Goal: Transaction & Acquisition: Purchase product/service

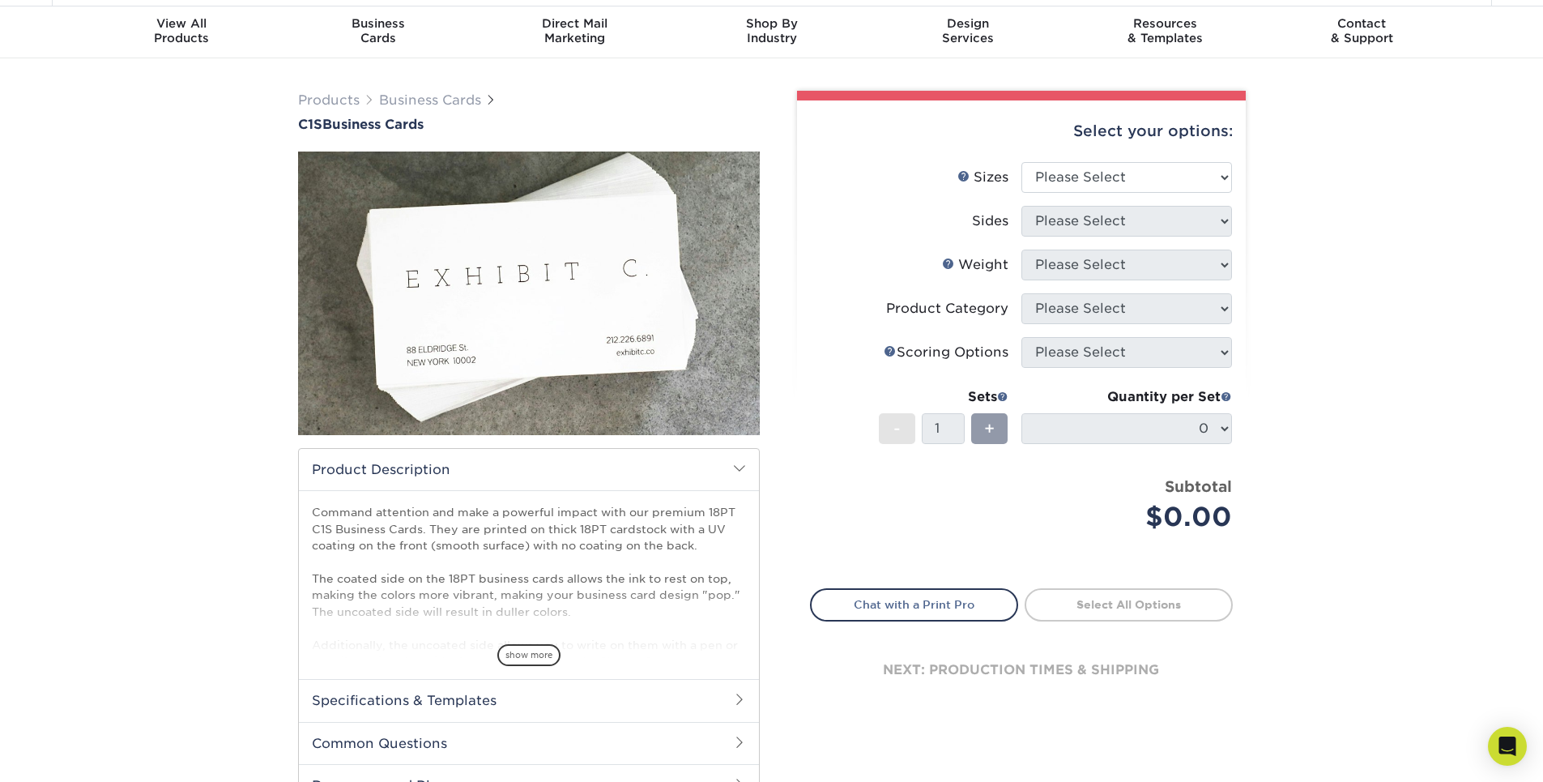
scroll to position [81, 0]
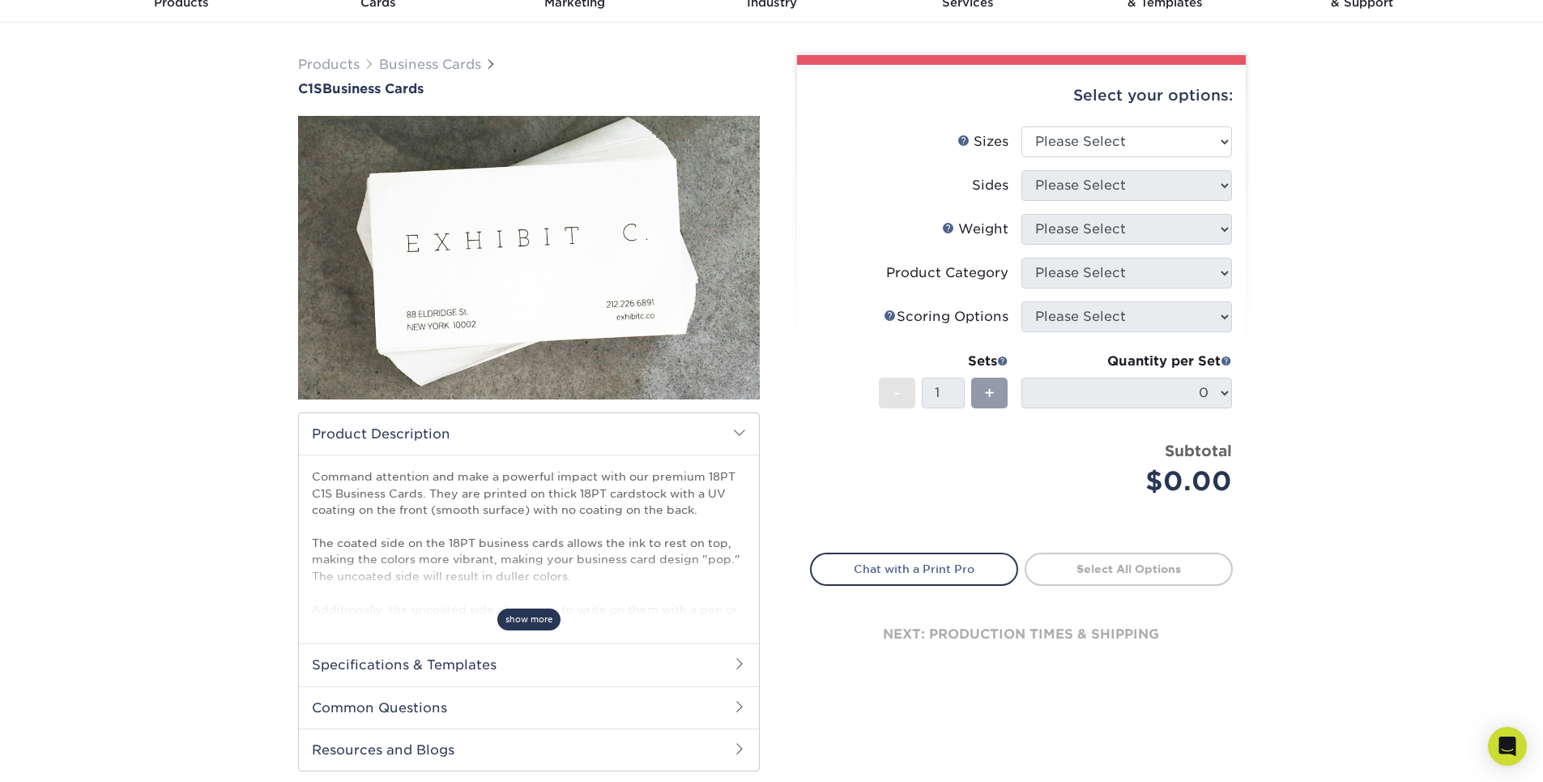
click at [529, 621] on span "show more" at bounding box center [528, 619] width 63 height 22
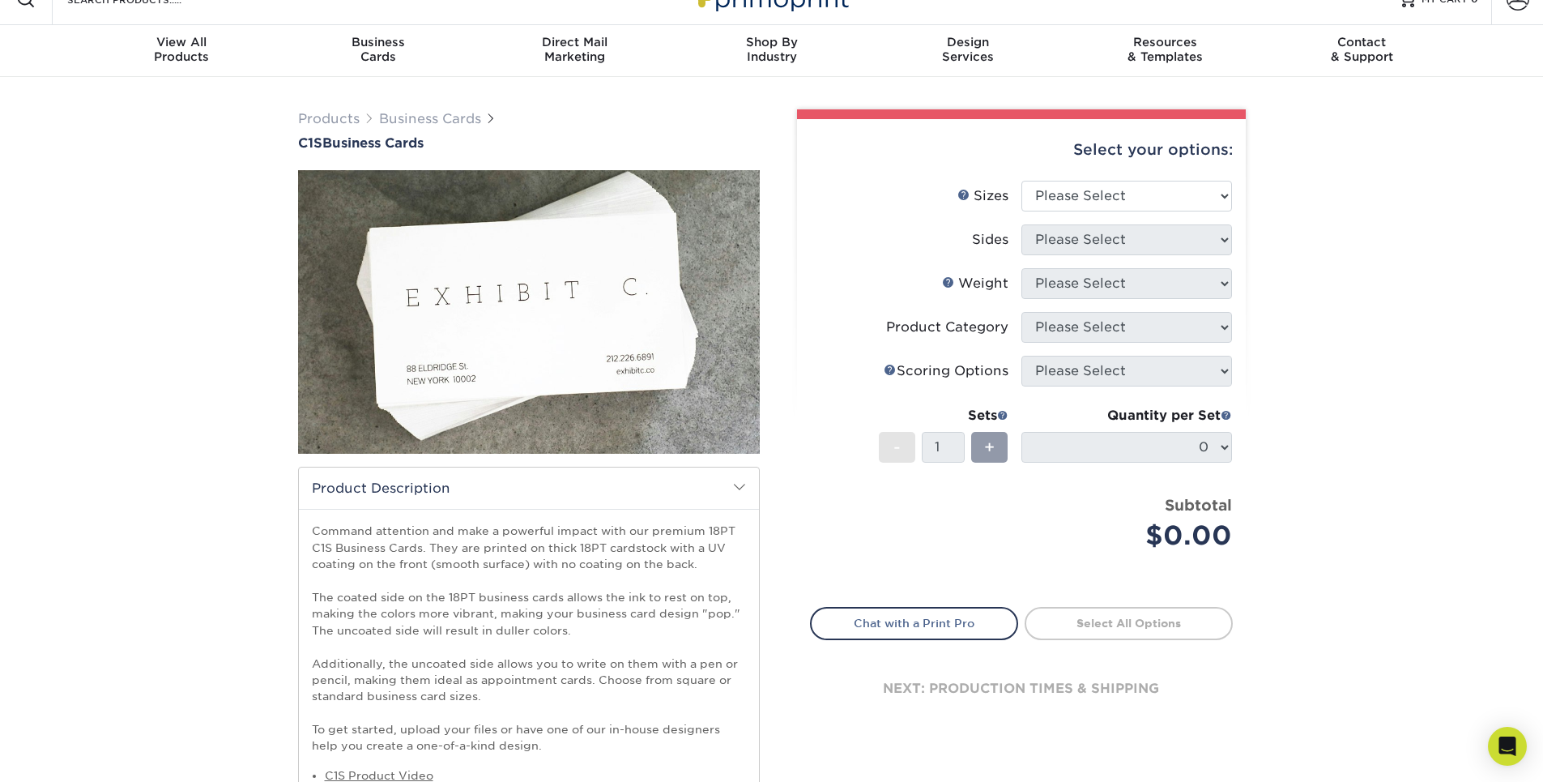
scroll to position [0, 0]
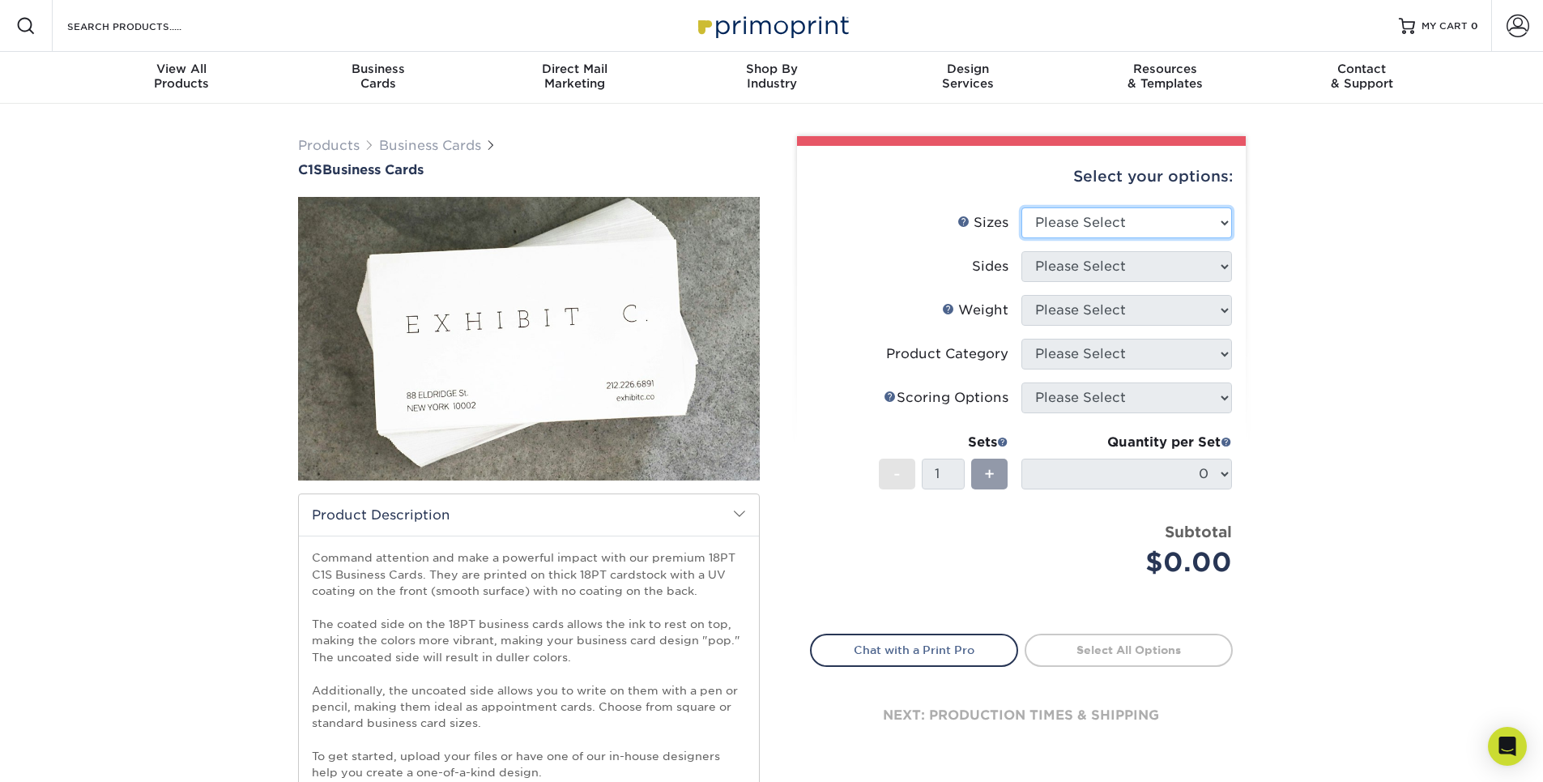
click at [1205, 226] on select "Please Select 2" x 3.5" - Standard 2.125" x 3.375" - European 2.5" x 2.5" - Squ…" at bounding box center [1126, 222] width 211 height 31
select select "2.00x3.50"
click at [1021, 207] on select "Please Select 2" x 3.5" - Standard 2.125" x 3.375" - European 2.5" x 2.5" - Squ…" at bounding box center [1126, 222] width 211 height 31
click at [1178, 262] on select "Please Select Print Both Sides Print Front Only" at bounding box center [1126, 266] width 211 height 31
select select "13abbda7-1d64-4f25-8bb2-c179b224825d"
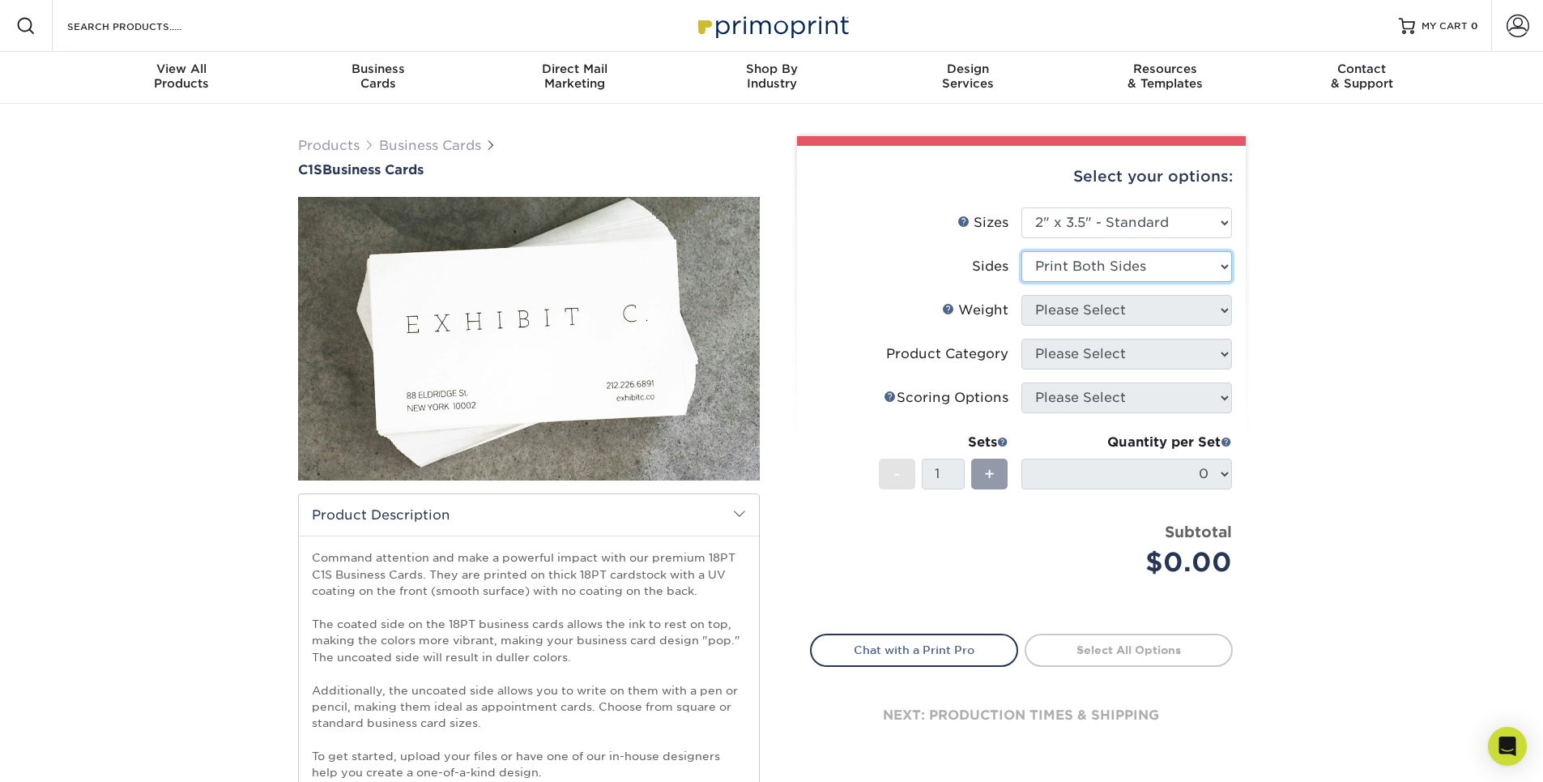
click at [1021, 251] on select "Please Select Print Both Sides Print Front Only" at bounding box center [1126, 266] width 211 height 31
click at [1182, 316] on select "Please Select 18PT C1S" at bounding box center [1126, 310] width 211 height 31
select select "18PTC1S"
click at [1021, 295] on select "Please Select 18PT C1S" at bounding box center [1126, 310] width 211 height 31
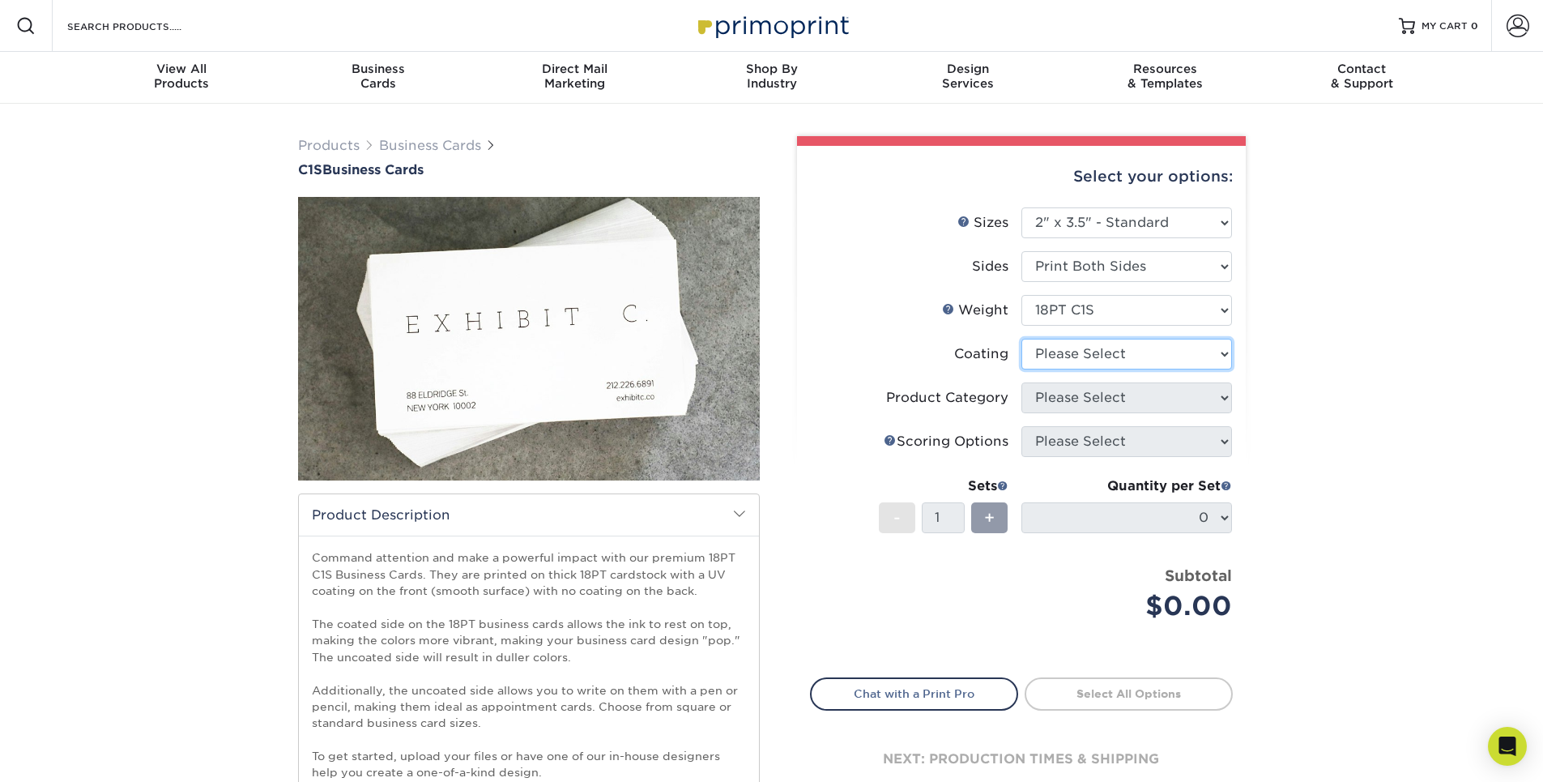
click at [1178, 356] on select at bounding box center [1126, 354] width 211 height 31
select select "1e8116af-acfc-44b1-83dc-8181aa338834"
click at [1021, 339] on select at bounding box center [1126, 354] width 211 height 31
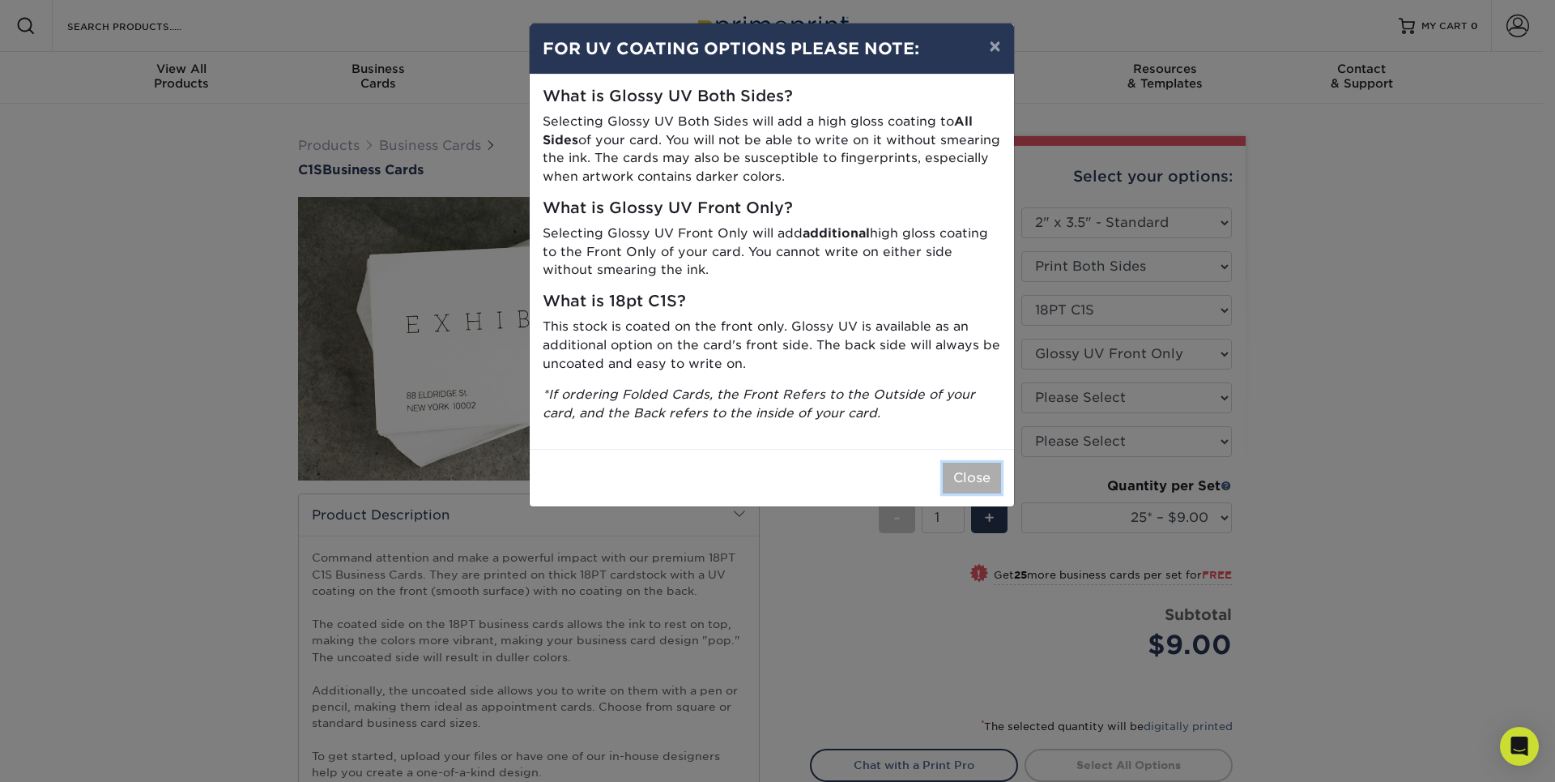
click at [975, 481] on button "Close" at bounding box center [972, 477] width 58 height 31
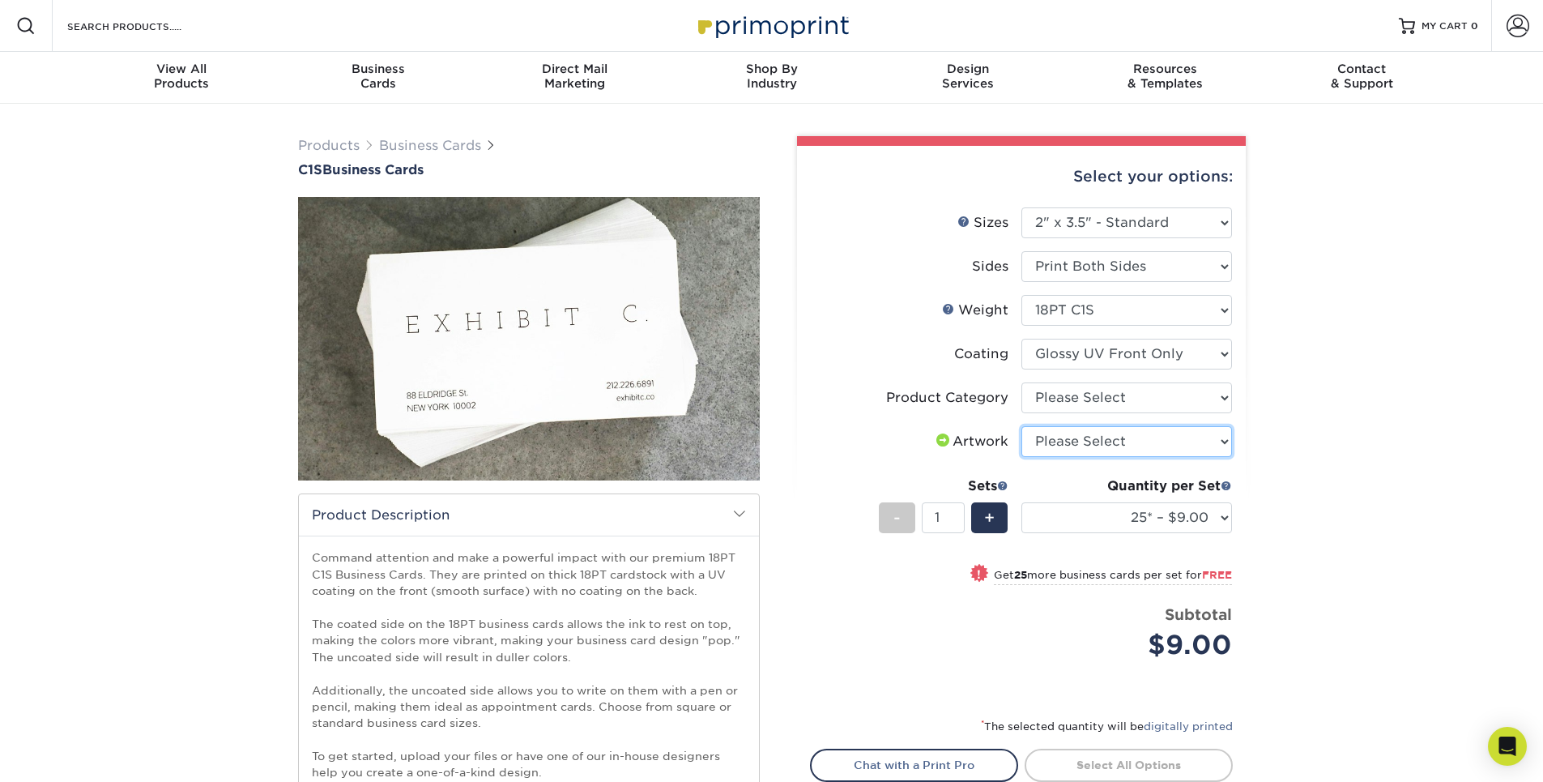
click at [1195, 445] on select "Please Select I will upload files I need a design - $100" at bounding box center [1126, 441] width 211 height 31
select select "upload"
click at [1021, 426] on select "Please Select I will upload files I need a design - $100" at bounding box center [1126, 441] width 211 height 31
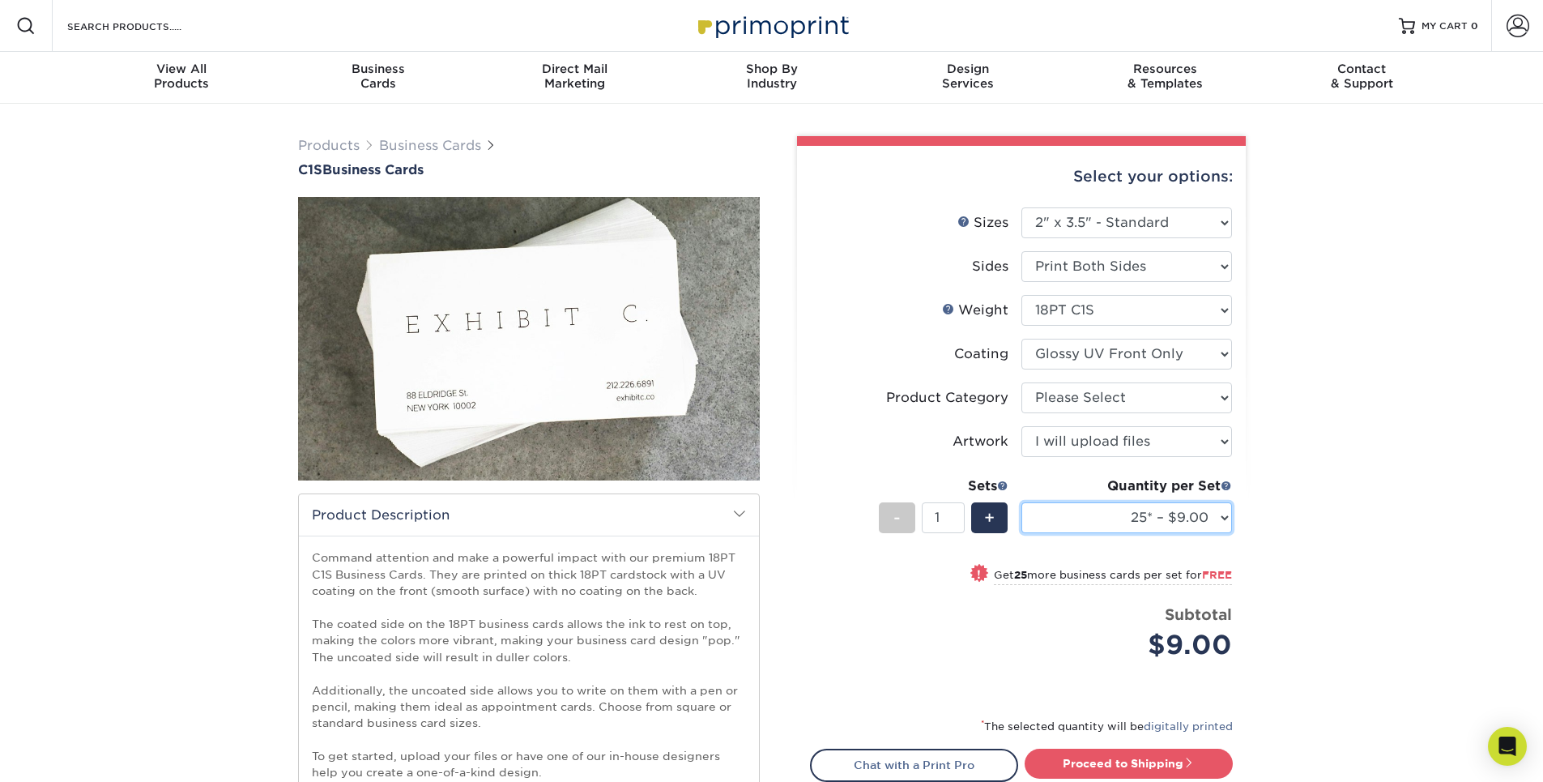
click at [1220, 516] on select "25* – $9.00 50* – $9.00 75* – $9.00 100* – $9.00 250* – $20.00 500 – $39.00 100…" at bounding box center [1126, 517] width 211 height 31
select select "2500 – $109.00"
click at [1021, 502] on select "25* – $9.00 50* – $9.00 75* – $9.00 100* – $9.00 250* – $20.00 500 – $39.00 100…" at bounding box center [1126, 517] width 211 height 31
